Goal: Task Accomplishment & Management: Use online tool/utility

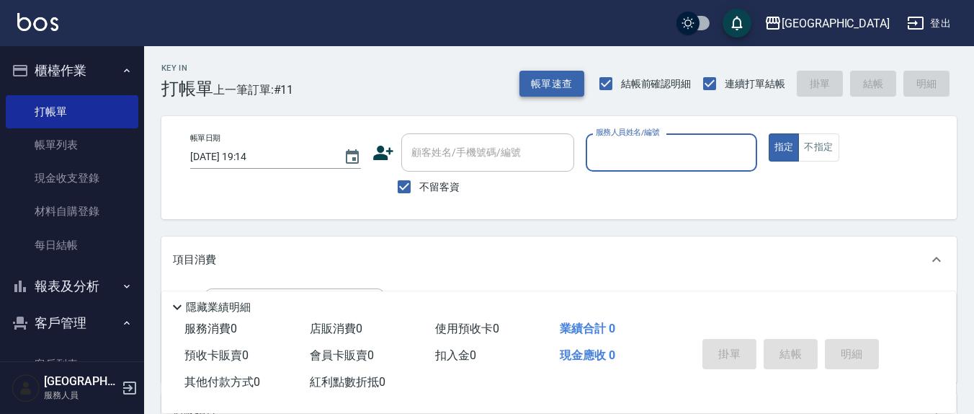
click at [550, 94] on button "帳單速查" at bounding box center [552, 84] width 65 height 27
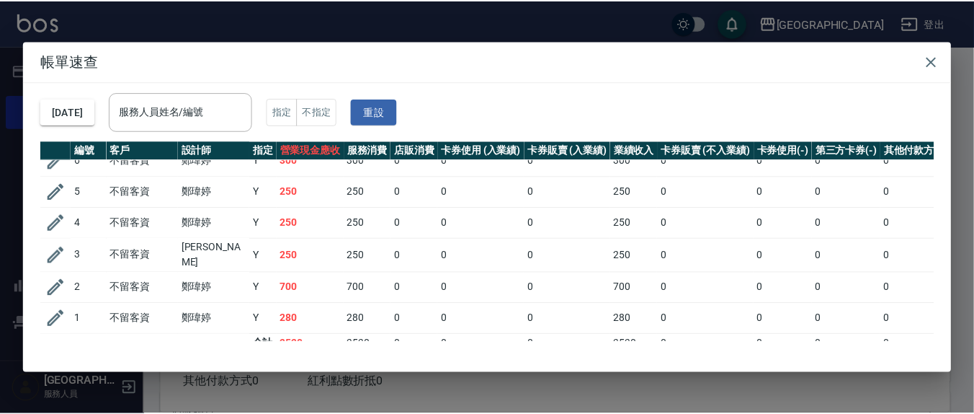
scroll to position [179, 0]
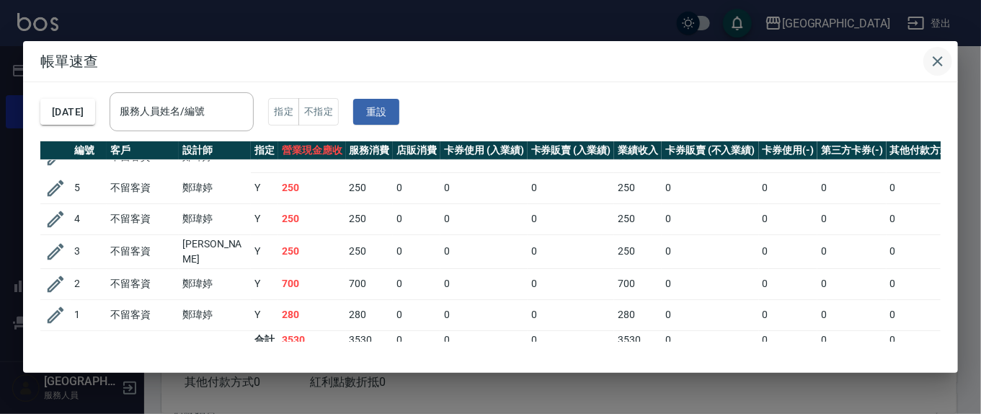
click at [938, 65] on icon "button" at bounding box center [937, 61] width 17 height 17
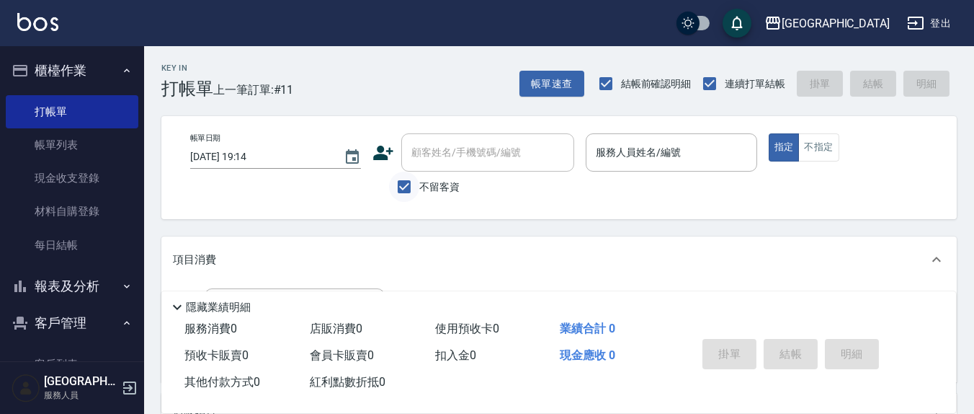
click at [417, 194] on input "不留客資" at bounding box center [404, 187] width 30 height 30
checkbox input "false"
click at [446, 164] on input "顧客姓名/手機號碼/編號" at bounding box center [477, 152] width 138 height 25
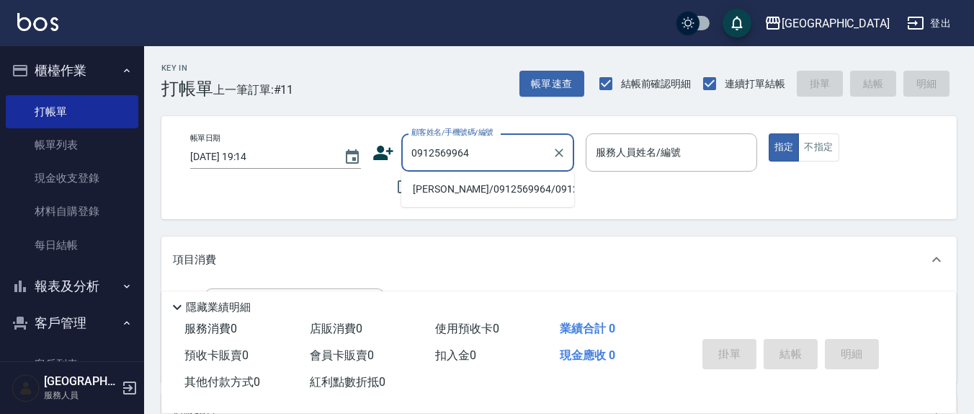
type input "[PERSON_NAME]/0912569964/0912569964"
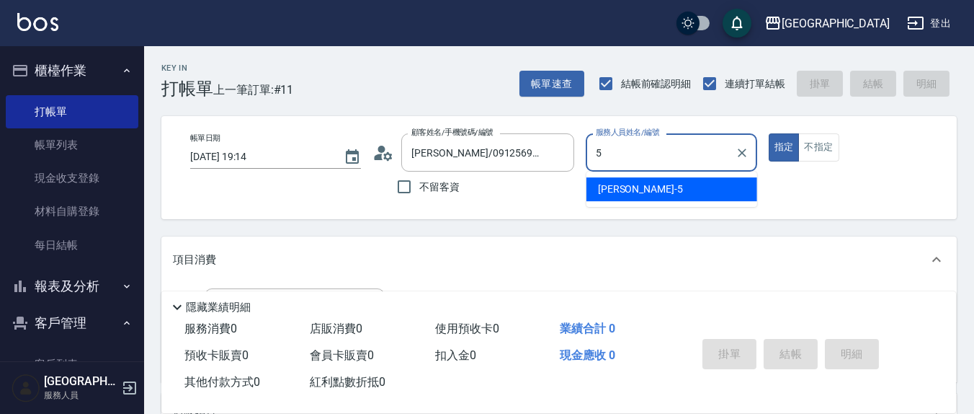
type input "5"
type button "true"
type input "[PERSON_NAME]5"
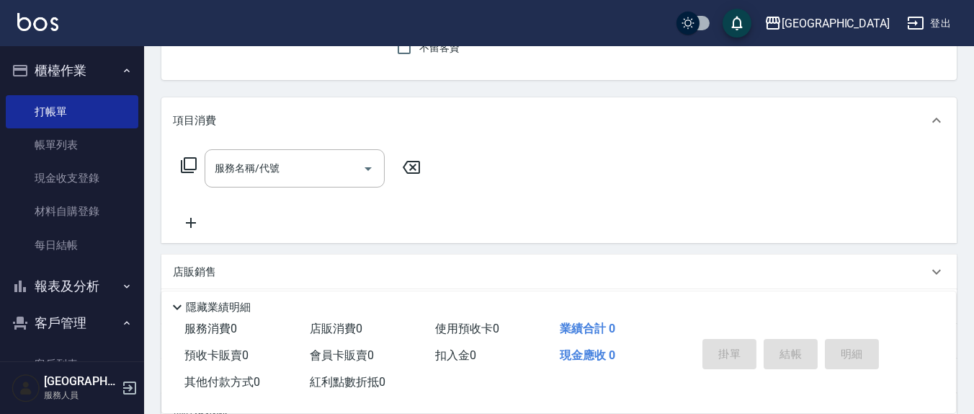
scroll to position [150, 0]
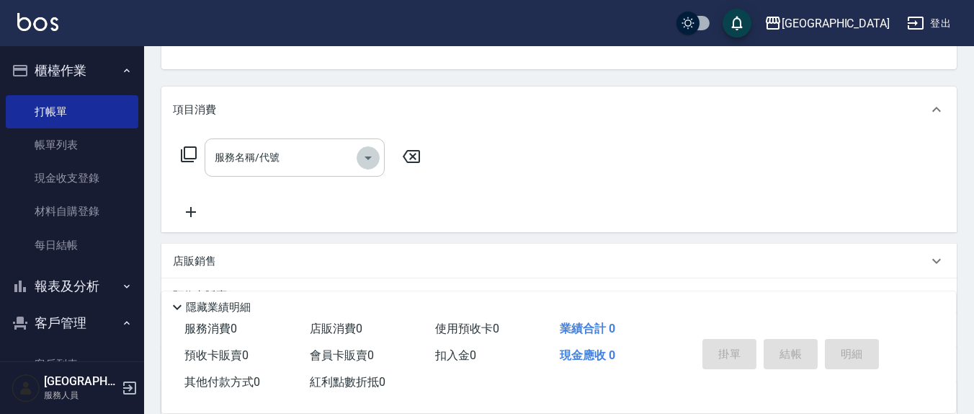
click at [365, 164] on icon "Open" at bounding box center [368, 157] width 17 height 17
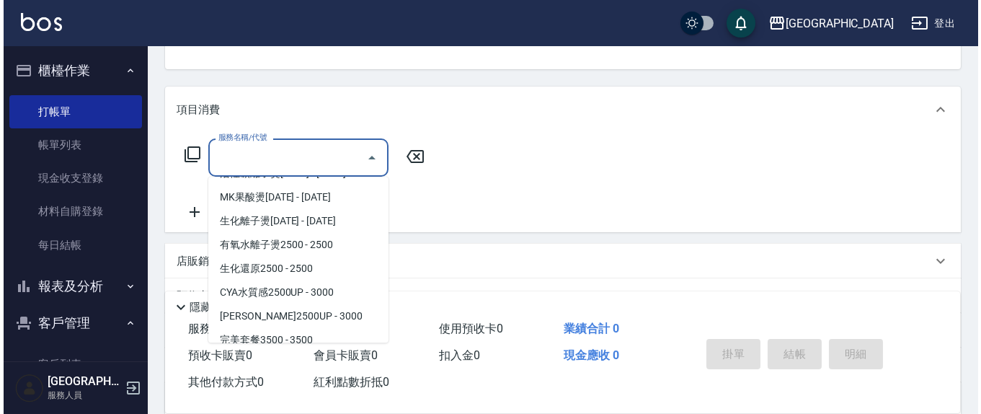
scroll to position [410, 0]
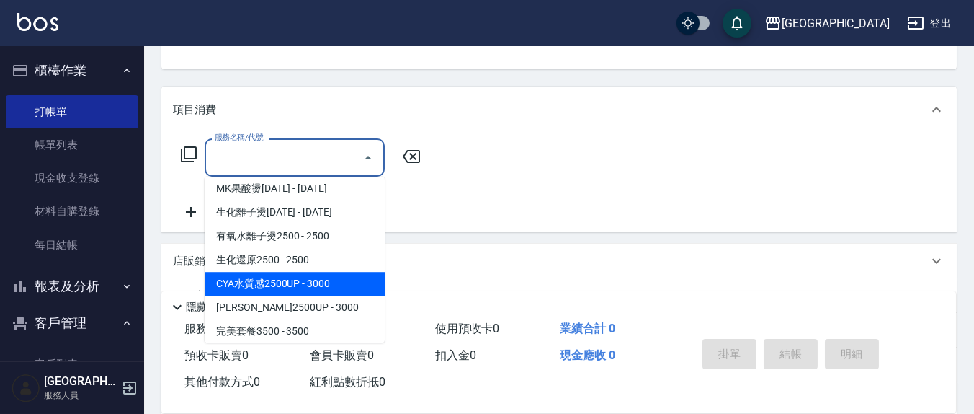
click at [349, 275] on span "CYA水質感2500UP - 3000" at bounding box center [295, 284] width 180 height 24
type input "CYA水質感2500UP(314)"
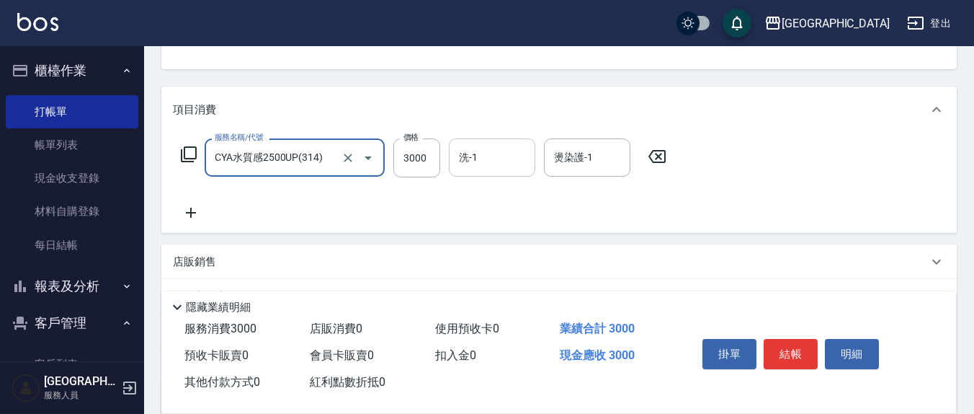
click at [486, 166] on input "洗-1" at bounding box center [492, 157] width 74 height 25
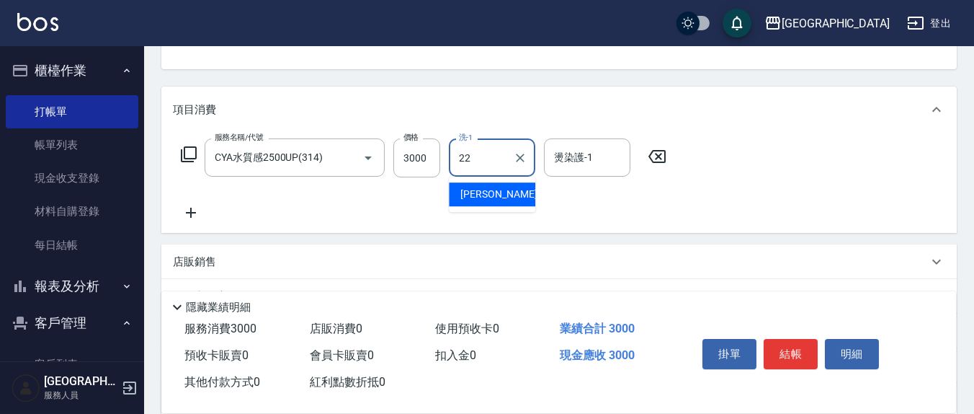
type input "[PERSON_NAME]-22"
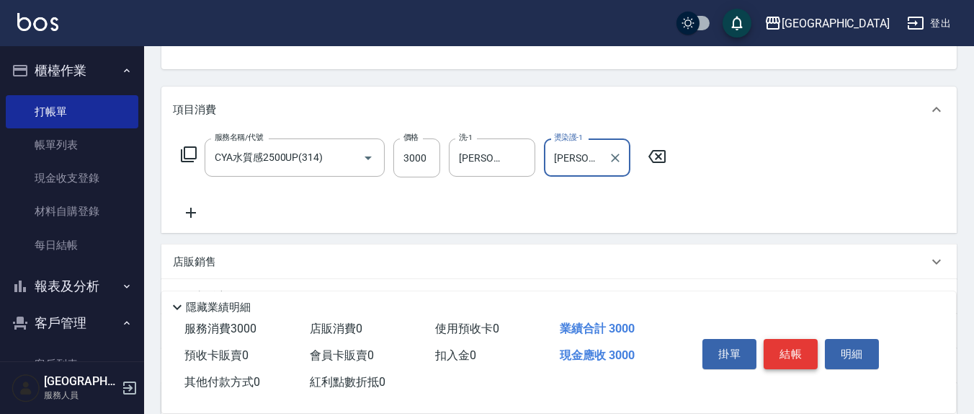
type input "[PERSON_NAME]-22"
click at [795, 344] on button "結帳" at bounding box center [791, 354] width 54 height 30
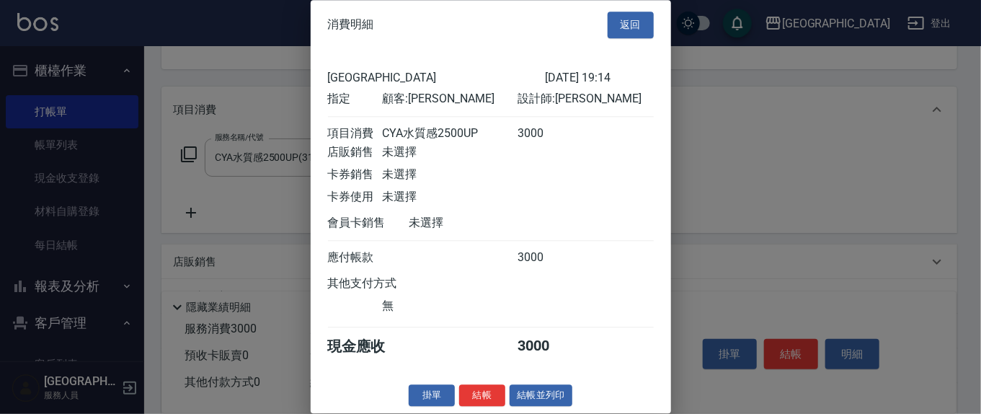
scroll to position [16, 0]
click at [480, 386] on button "結帳" at bounding box center [482, 395] width 46 height 22
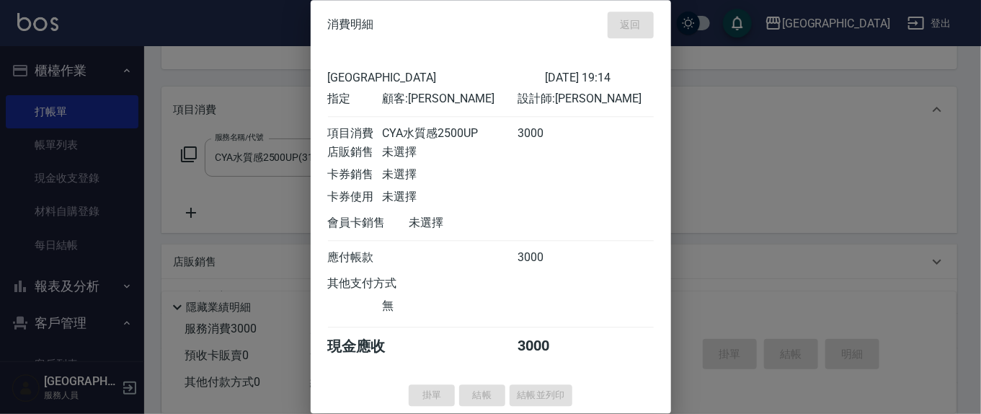
type input "[DATE] 19:53"
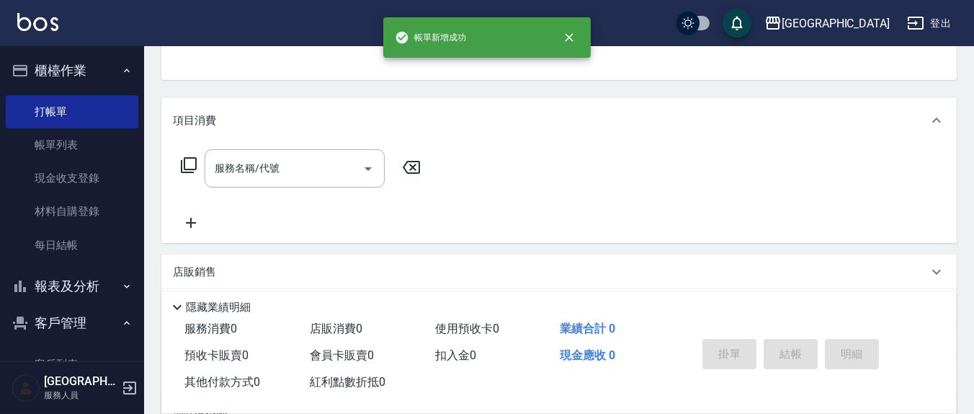
scroll to position [0, 0]
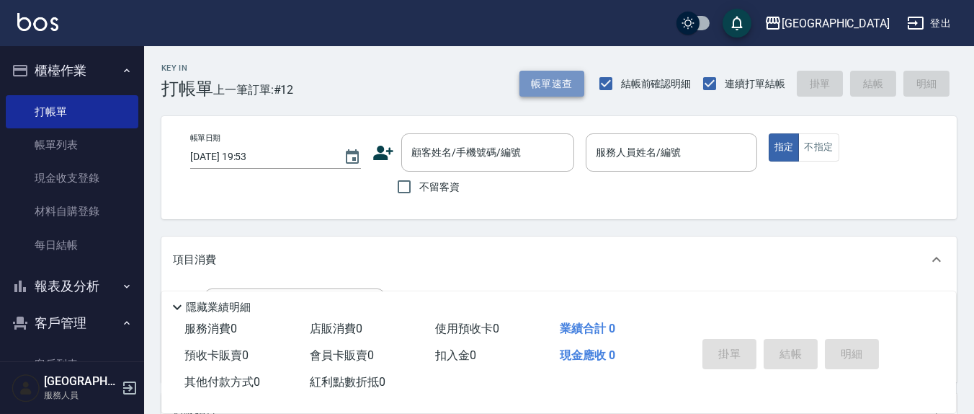
click at [572, 84] on button "帳單速查" at bounding box center [552, 84] width 65 height 27
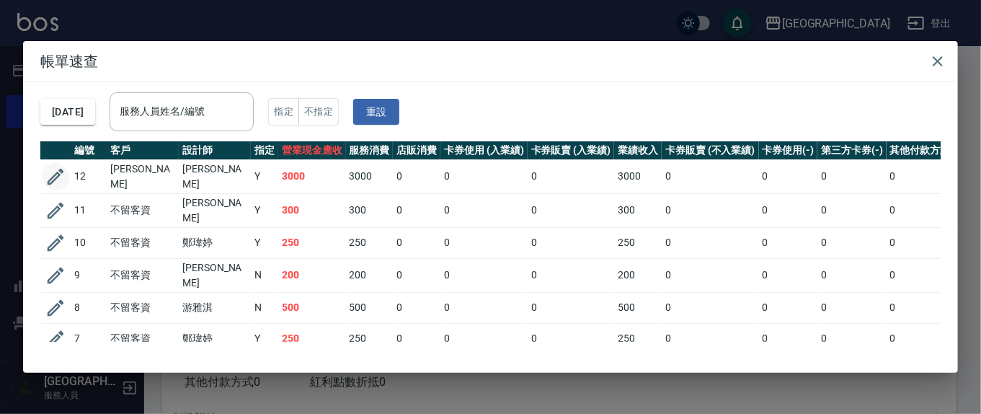
click at [60, 173] on icon "button" at bounding box center [56, 177] width 22 height 22
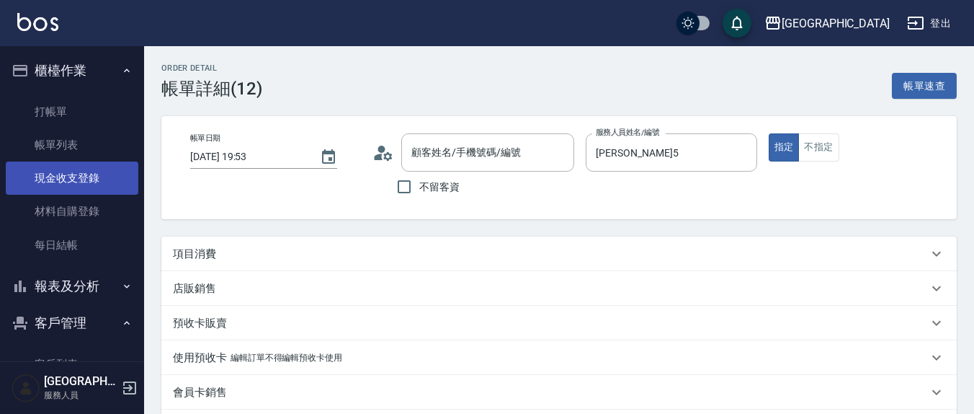
type input "[DATE] 19:53"
type input "[PERSON_NAME]5"
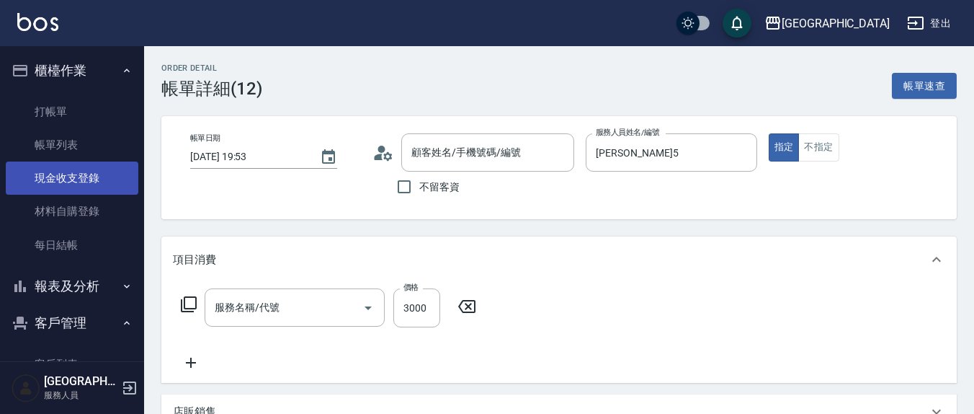
type input "[PERSON_NAME]/0912569964/0912569964"
type input "CYA水質感2500UP(314)"
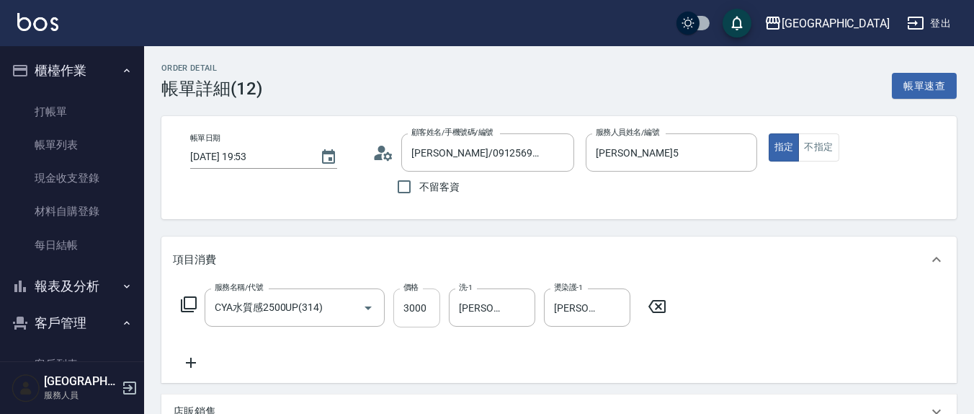
click at [434, 313] on input "3000" at bounding box center [416, 307] width 47 height 39
type input "2700"
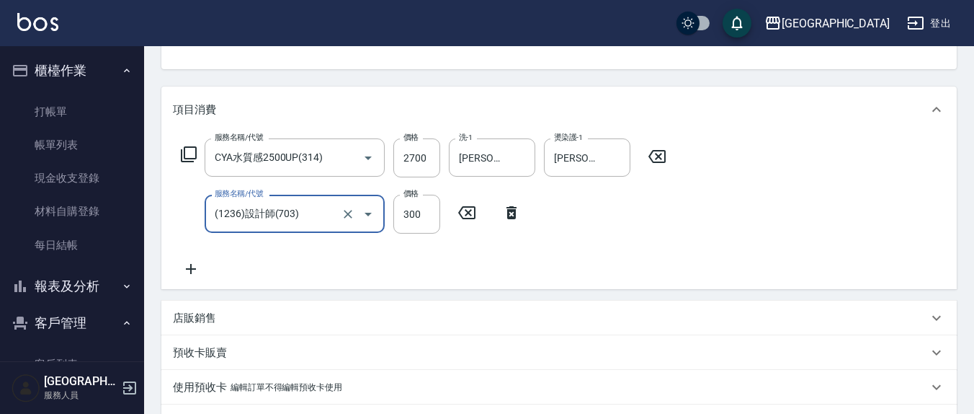
type input "(1236)設計師(703)"
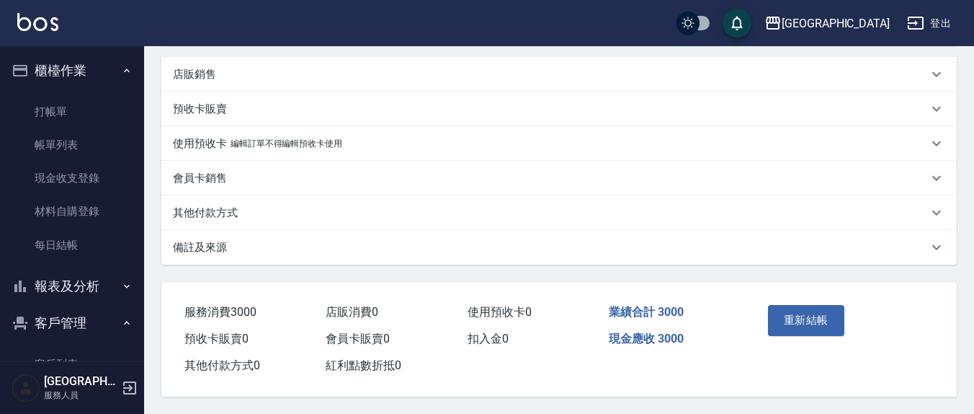
scroll to position [397, 0]
click at [805, 311] on button "重新結帳" at bounding box center [806, 320] width 76 height 30
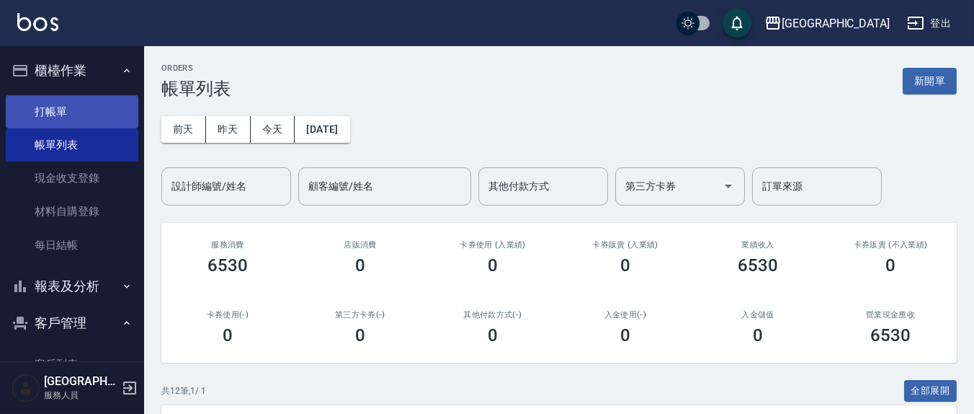
click at [89, 106] on link "打帳單" at bounding box center [72, 111] width 133 height 33
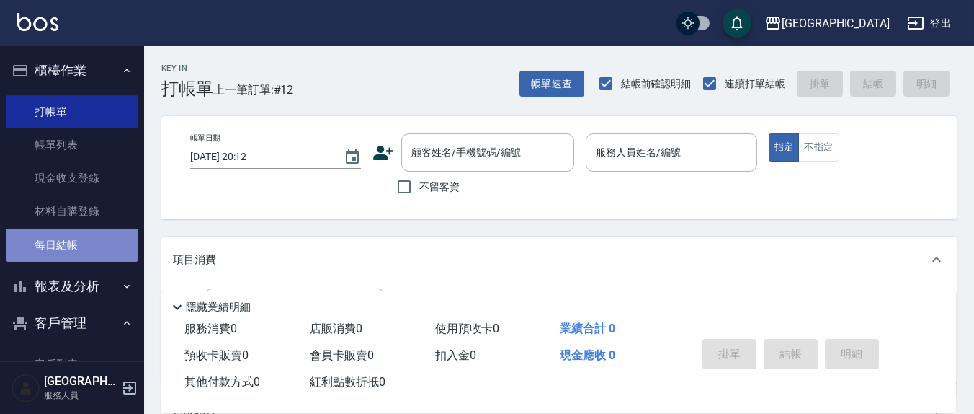
click at [80, 246] on link "每日結帳" at bounding box center [72, 244] width 133 height 33
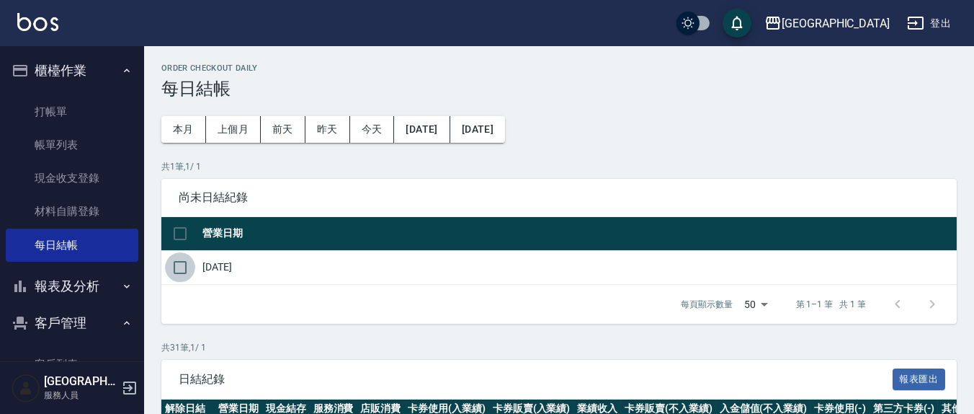
click at [172, 265] on input "checkbox" at bounding box center [180, 267] width 30 height 30
checkbox input "true"
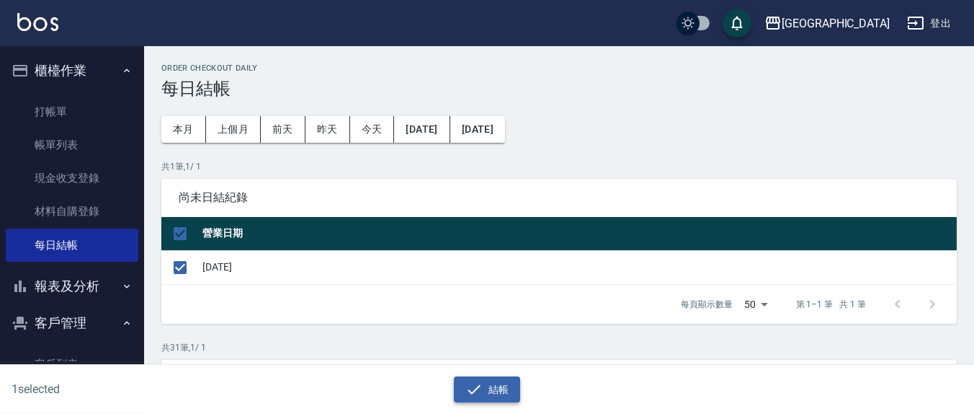
click at [481, 379] on button "結帳" at bounding box center [487, 389] width 67 height 27
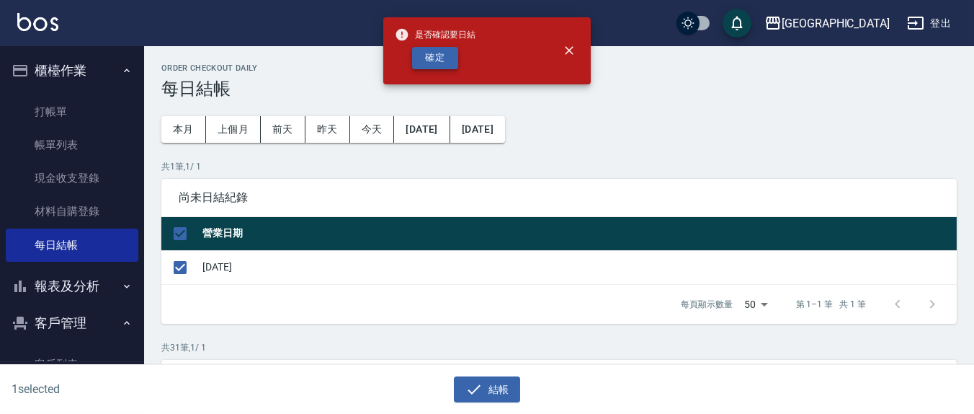
click at [442, 60] on button "確定" at bounding box center [435, 58] width 46 height 22
checkbox input "false"
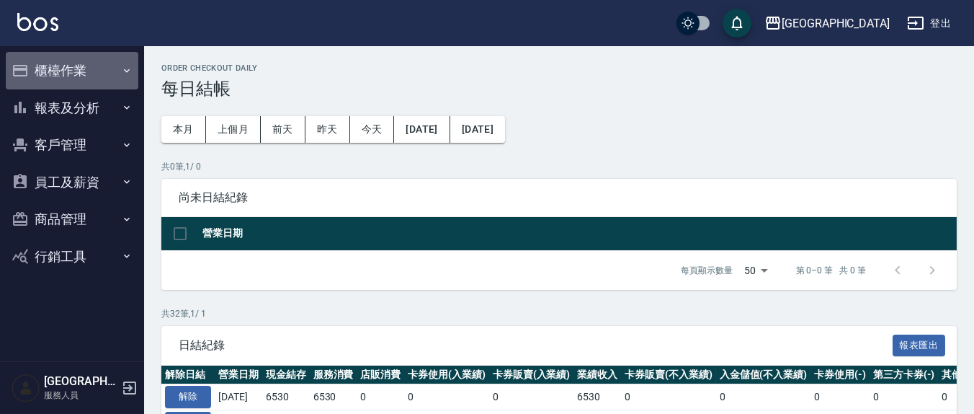
click at [86, 76] on button "櫃檯作業" at bounding box center [72, 70] width 133 height 37
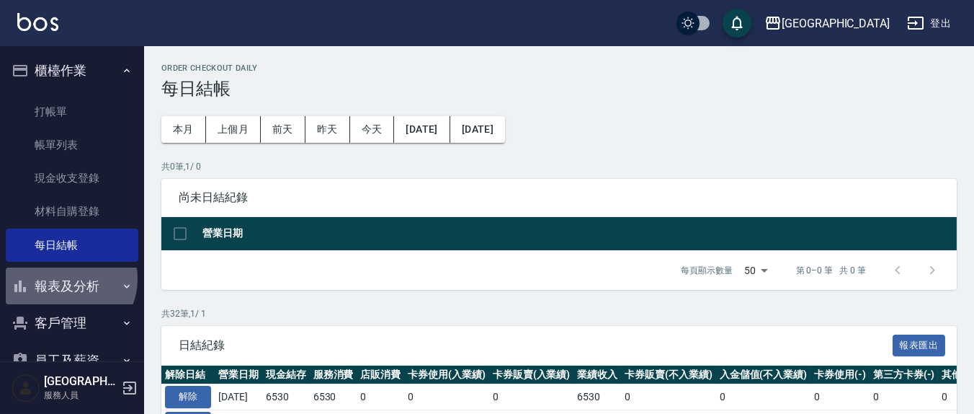
click at [63, 279] on button "報表及分析" at bounding box center [72, 285] width 133 height 37
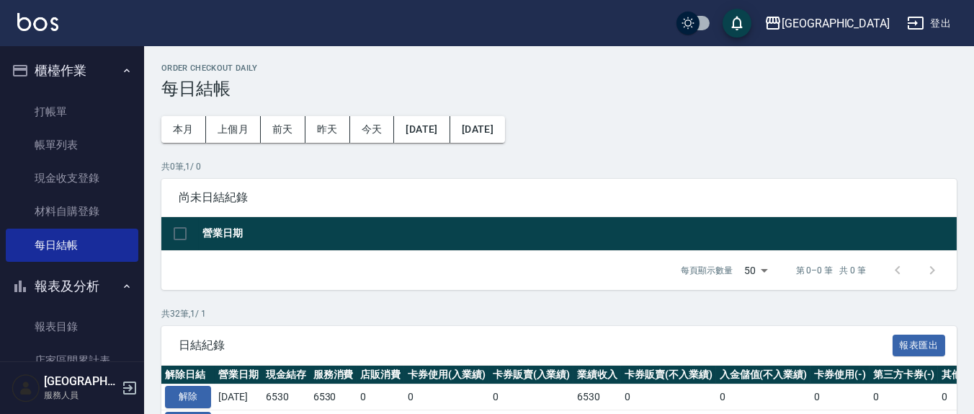
scroll to position [150, 0]
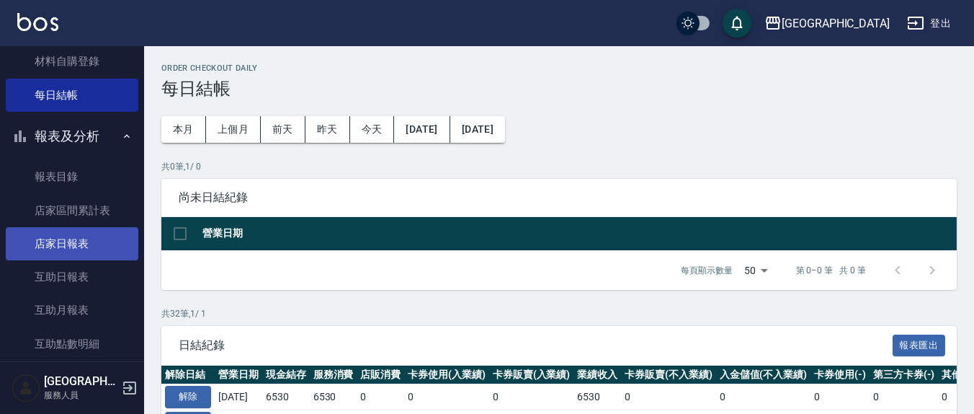
click at [74, 246] on link "店家日報表" at bounding box center [72, 243] width 133 height 33
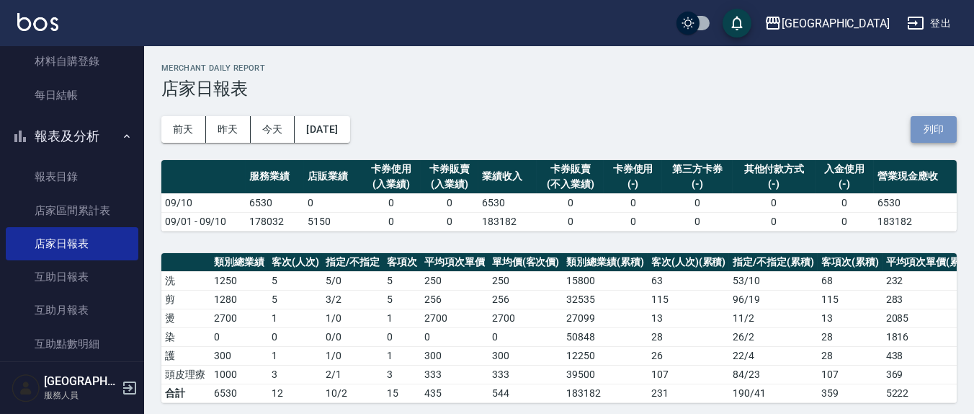
click at [943, 122] on button "列印" at bounding box center [934, 129] width 46 height 27
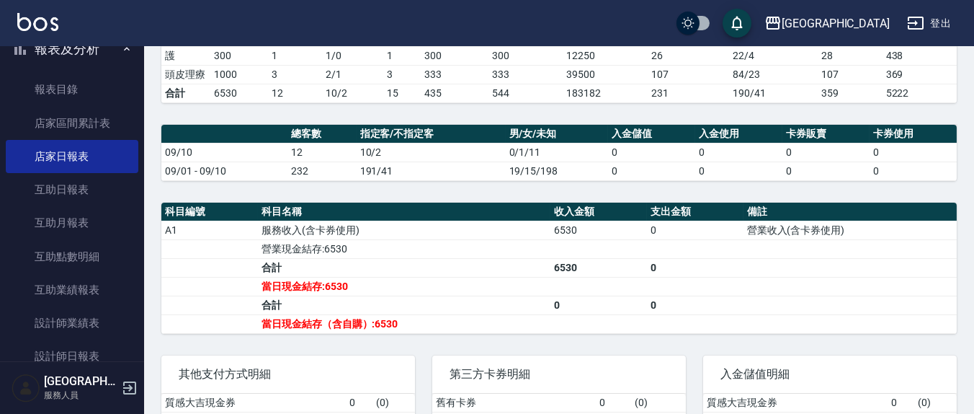
scroll to position [300, 0]
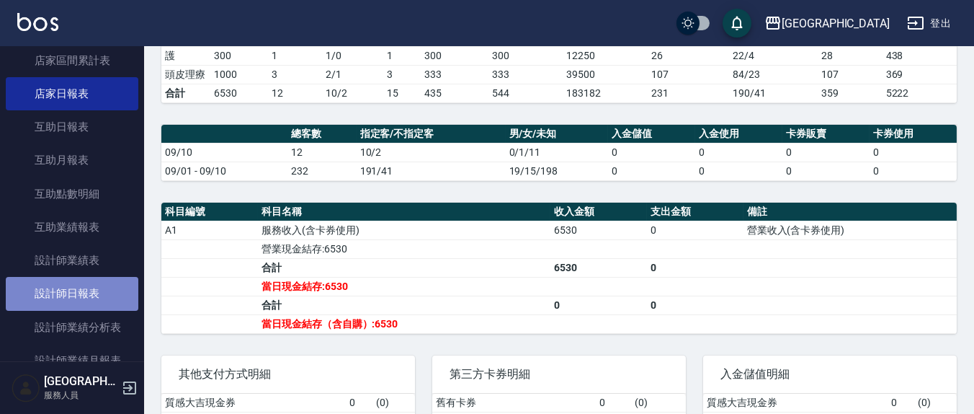
click at [76, 291] on link "設計師日報表" at bounding box center [72, 293] width 133 height 33
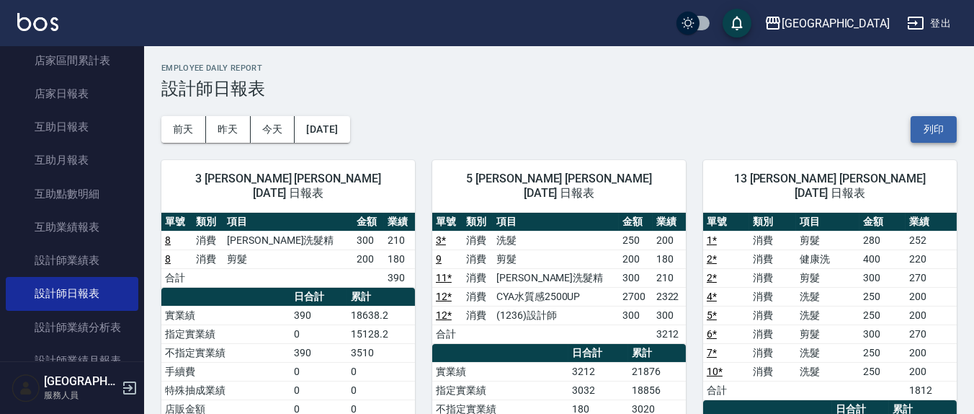
click at [937, 128] on button "列印" at bounding box center [934, 129] width 46 height 27
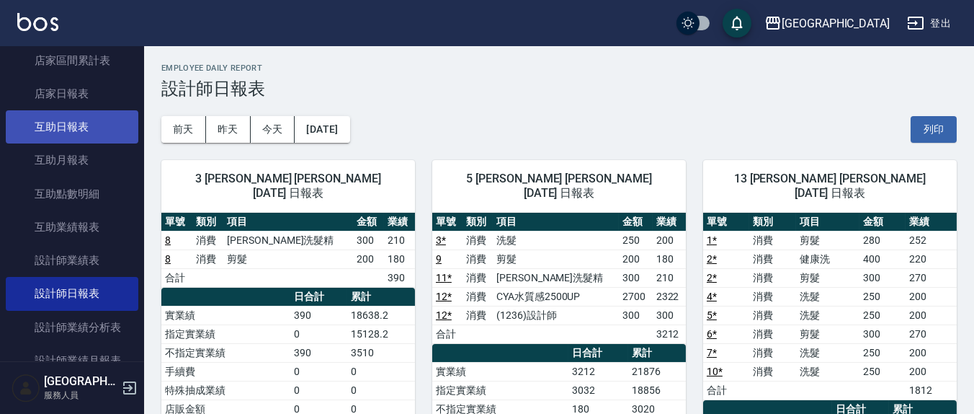
click at [74, 126] on link "互助日報表" at bounding box center [72, 126] width 133 height 33
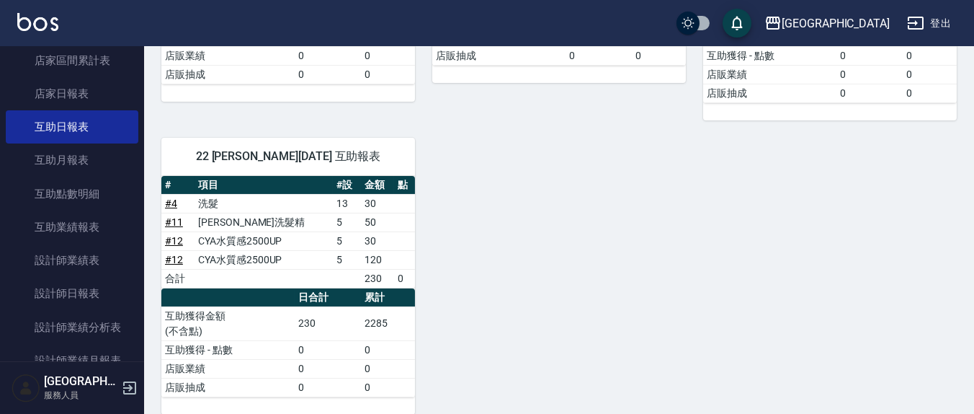
scroll to position [65, 0]
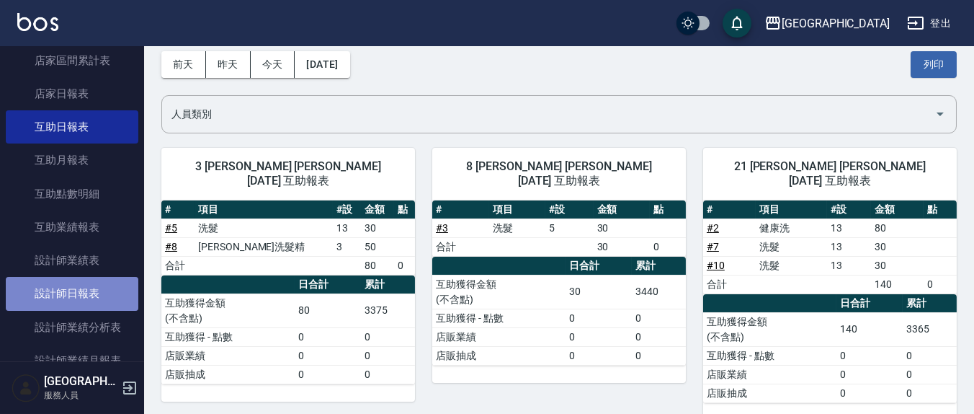
click at [97, 285] on link "設計師日報表" at bounding box center [72, 293] width 133 height 33
